Goal: Find specific page/section: Find specific page/section

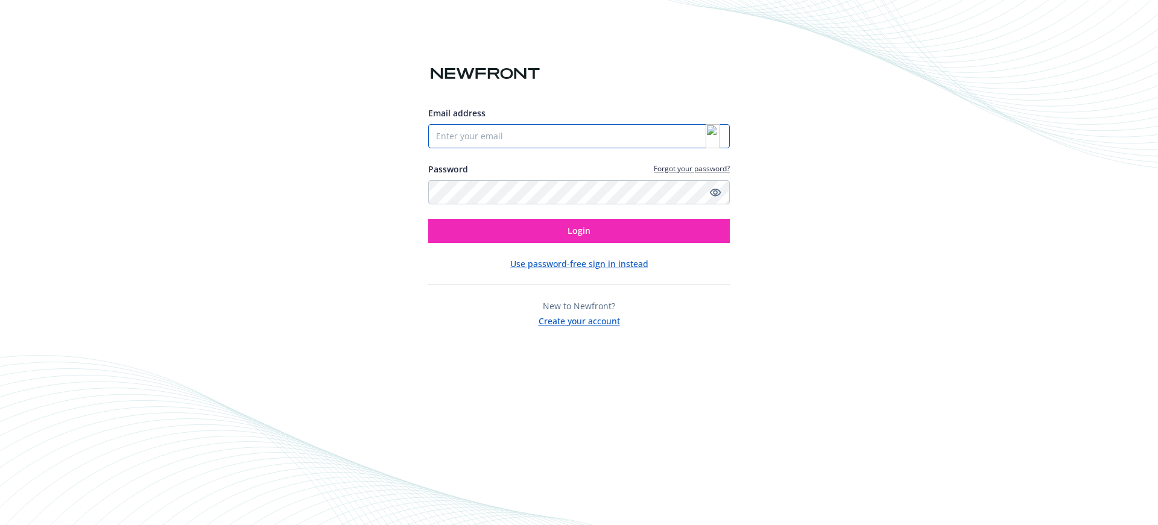
click at [709, 142] on div at bounding box center [579, 136] width 302 height 24
type input "[PERSON_NAME][EMAIL_ADDRESS][PERSON_NAME][DOMAIN_NAME]"
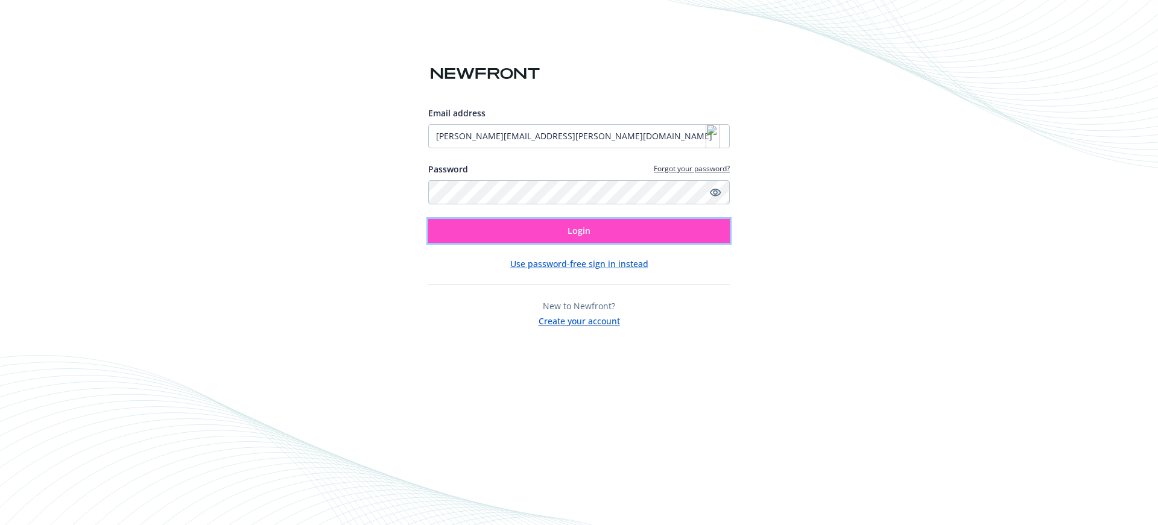
click at [495, 227] on button "Login" at bounding box center [579, 231] width 302 height 24
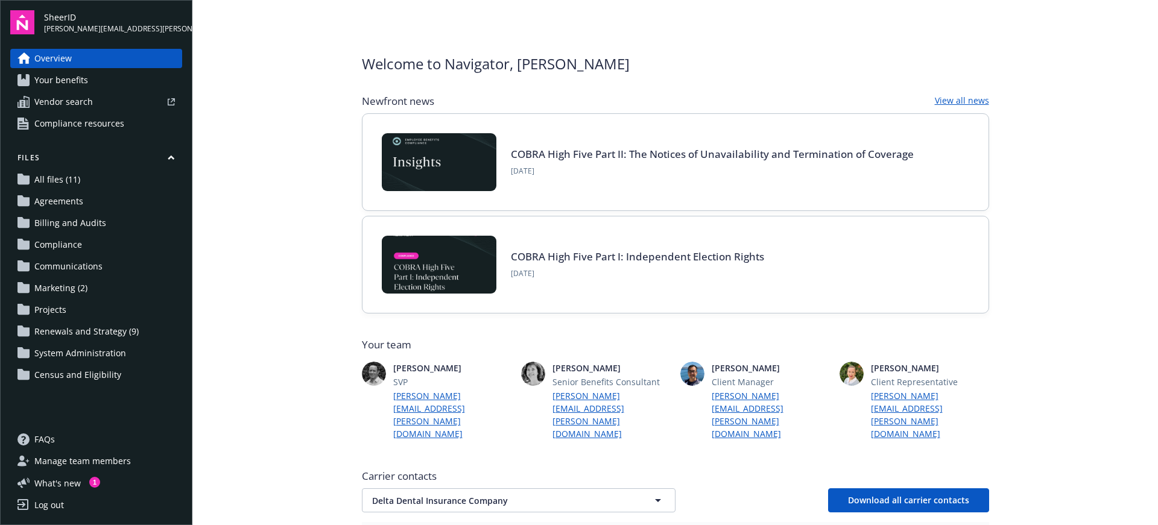
click at [72, 179] on span "All files (11)" at bounding box center [57, 179] width 46 height 19
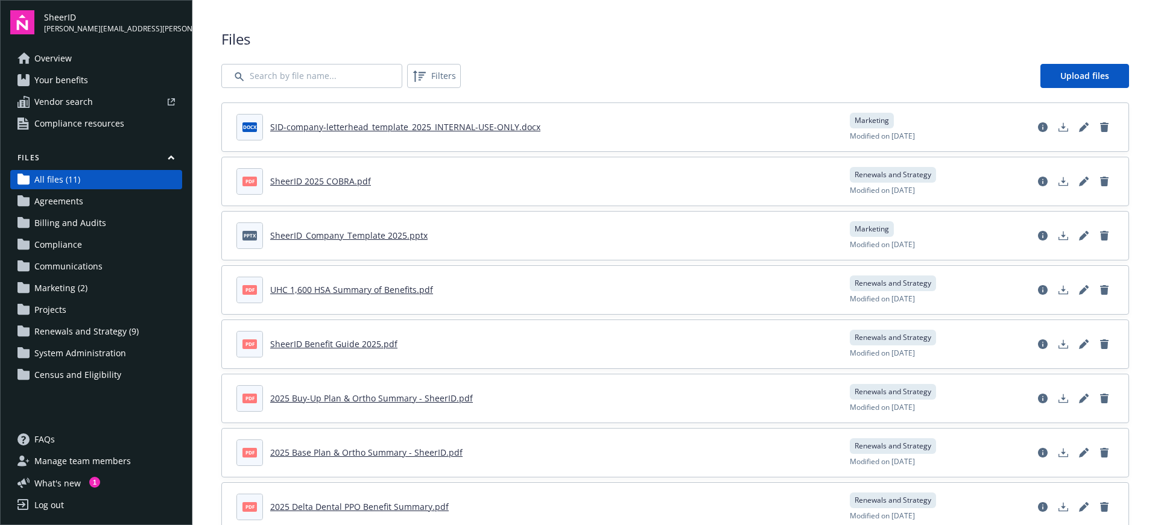
click at [98, 293] on link "Marketing (2)" at bounding box center [96, 288] width 172 height 19
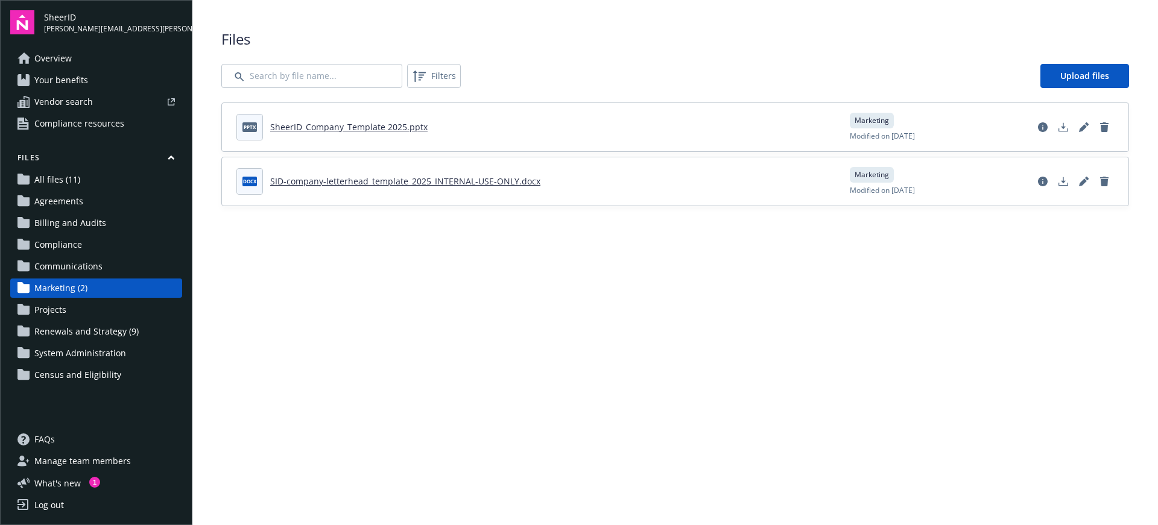
click at [106, 333] on span "Renewals and Strategy (9)" at bounding box center [86, 331] width 104 height 19
